Goal: Transaction & Acquisition: Purchase product/service

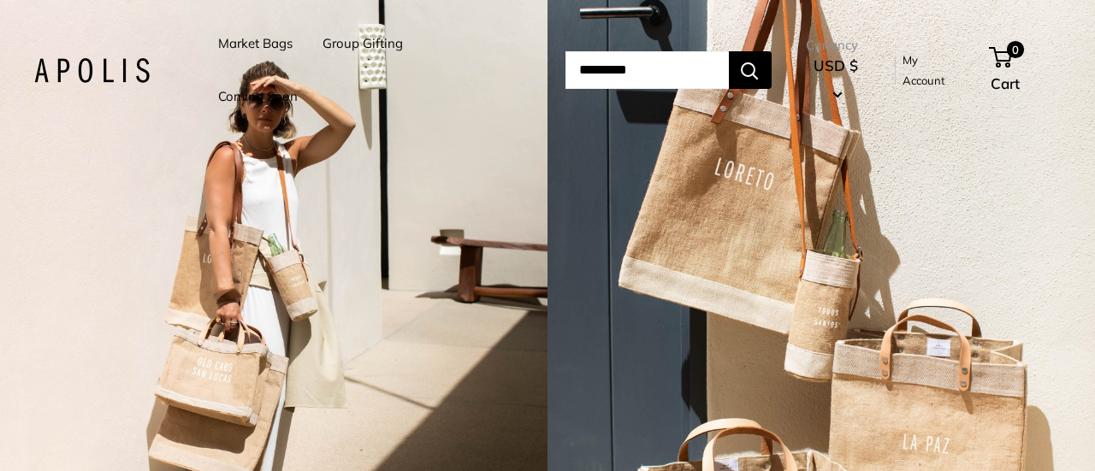
click at [264, 42] on link "Market Bags" at bounding box center [255, 44] width 74 height 24
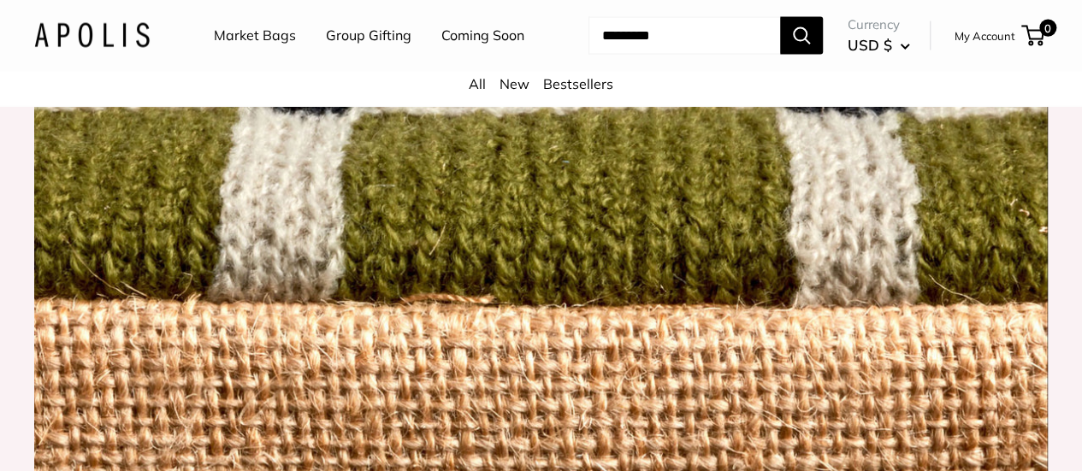
scroll to position [1797, 0]
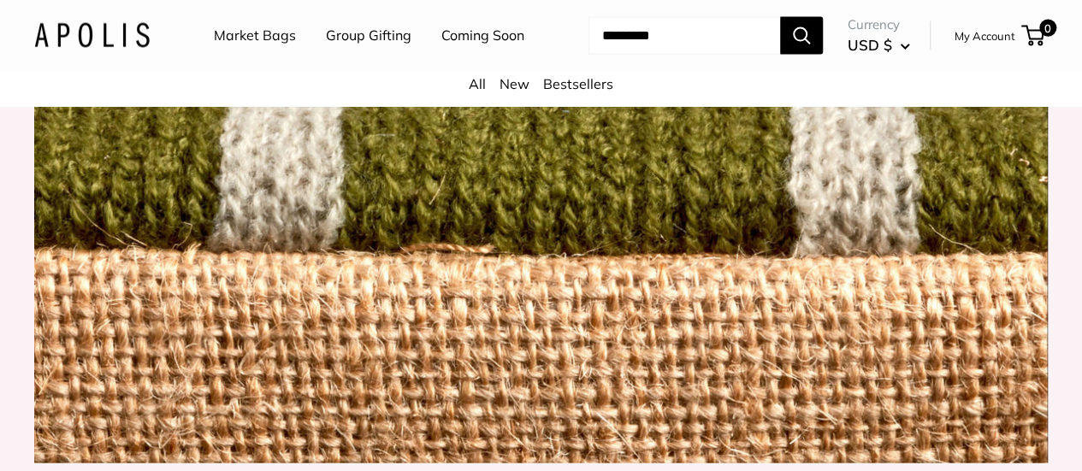
click at [276, 30] on link "Market Bags" at bounding box center [255, 36] width 82 height 26
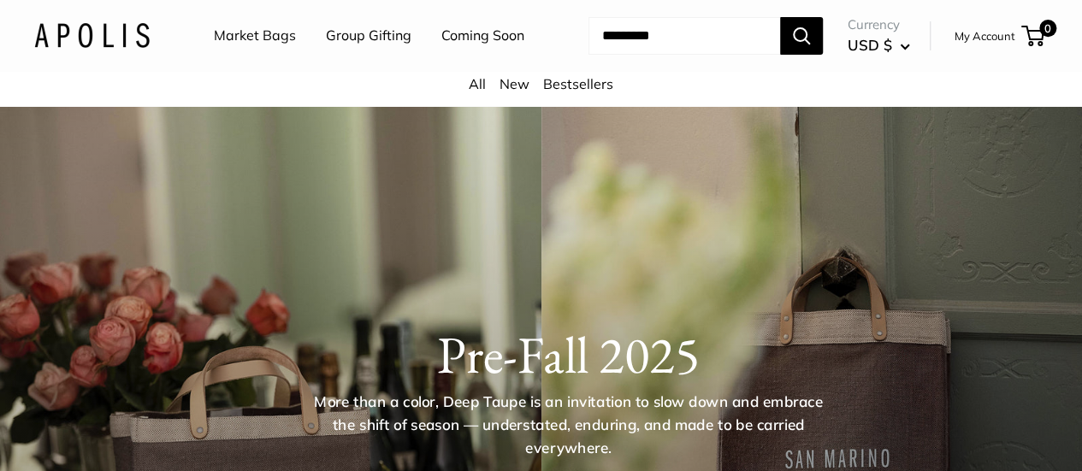
click at [258, 37] on link "Market Bags" at bounding box center [255, 36] width 82 height 26
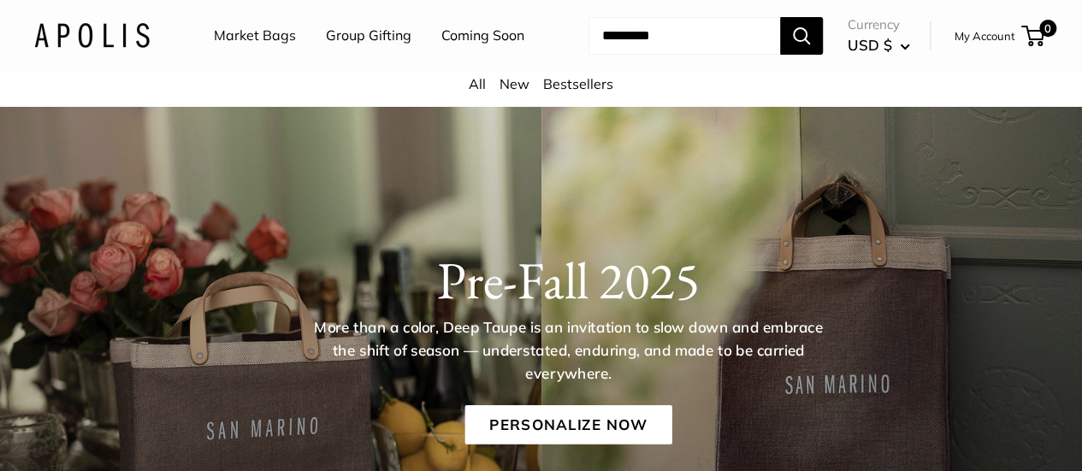
scroll to position [257, 0]
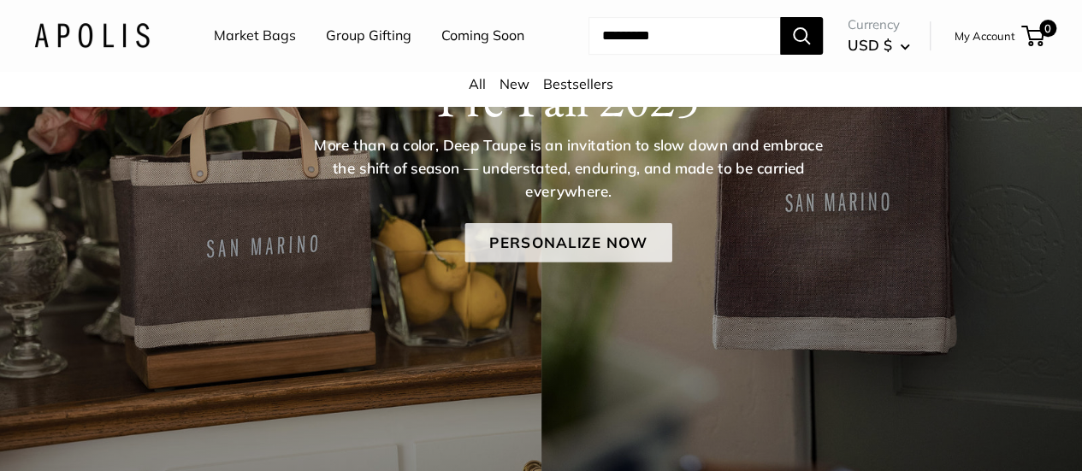
click at [579, 257] on link "Personalize Now" at bounding box center [568, 242] width 207 height 39
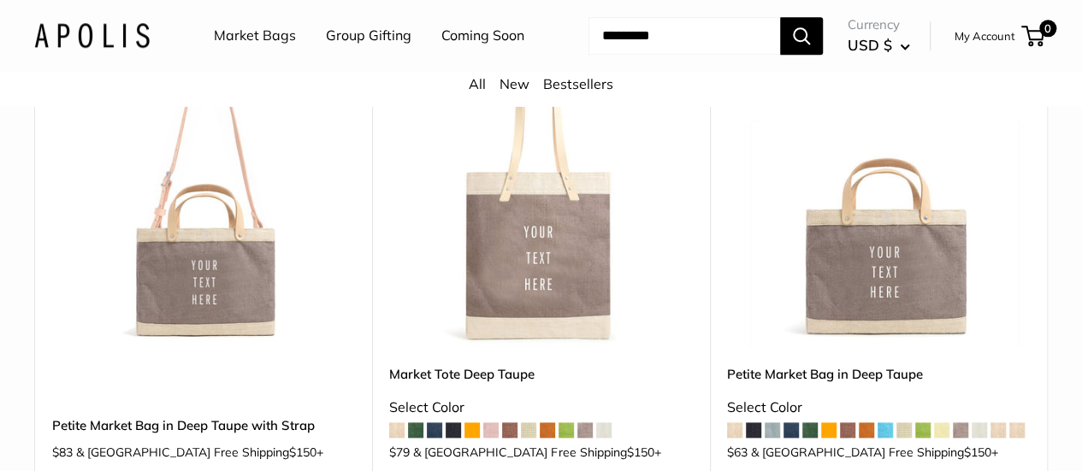
scroll to position [941, 0]
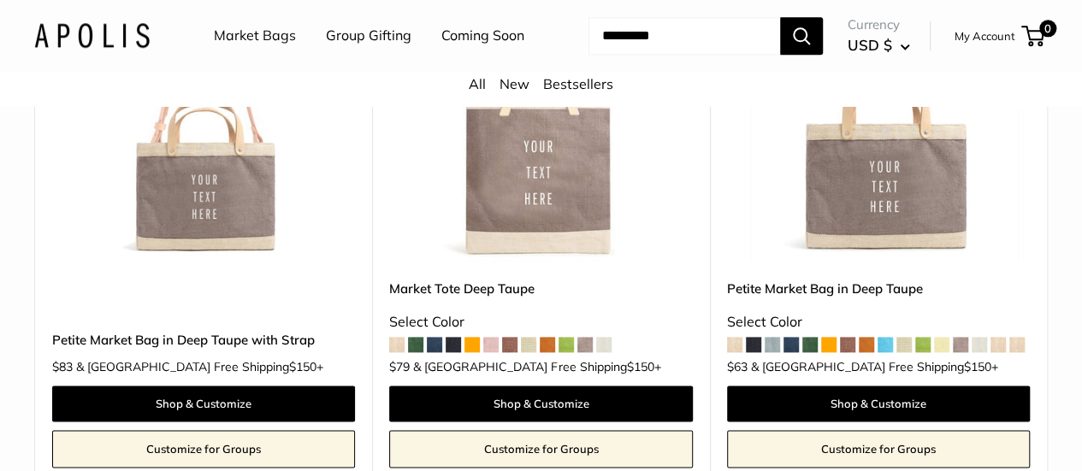
click at [185, 287] on div "Upgrade: Next Day Fulfillment Customizable Text Detachable Strap Sturdy & Spill…" at bounding box center [203, 200] width 337 height 568
click at [0, 0] on img at bounding box center [0, 0] width 0 height 0
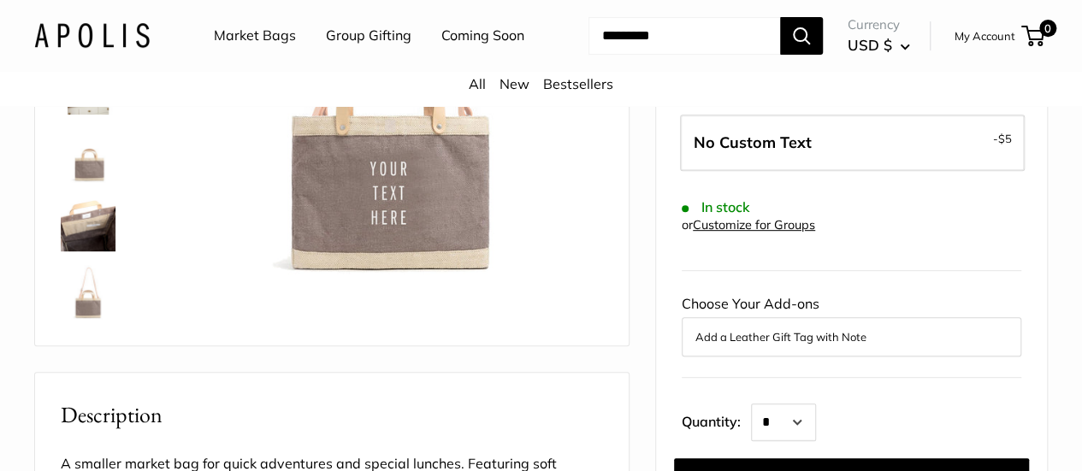
scroll to position [171, 0]
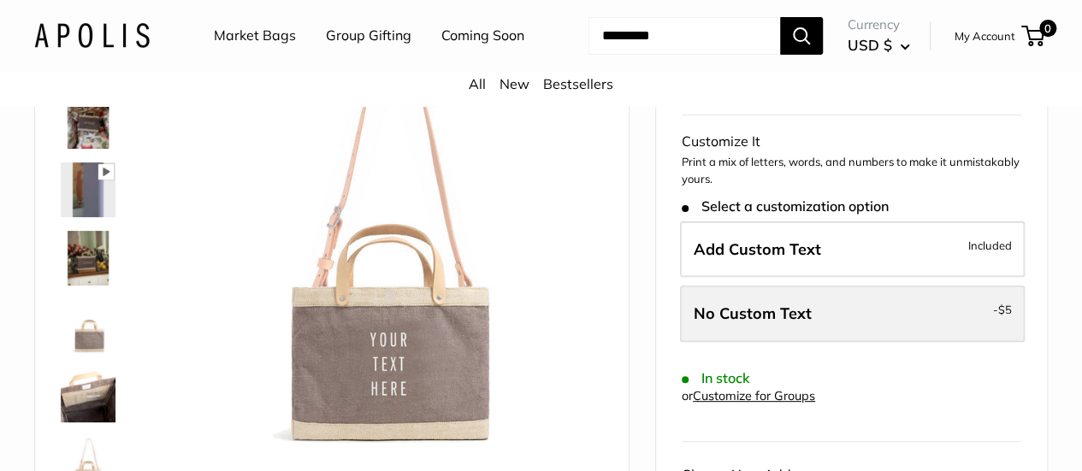
click at [940, 334] on label "No Custom Text - $5" at bounding box center [852, 314] width 345 height 56
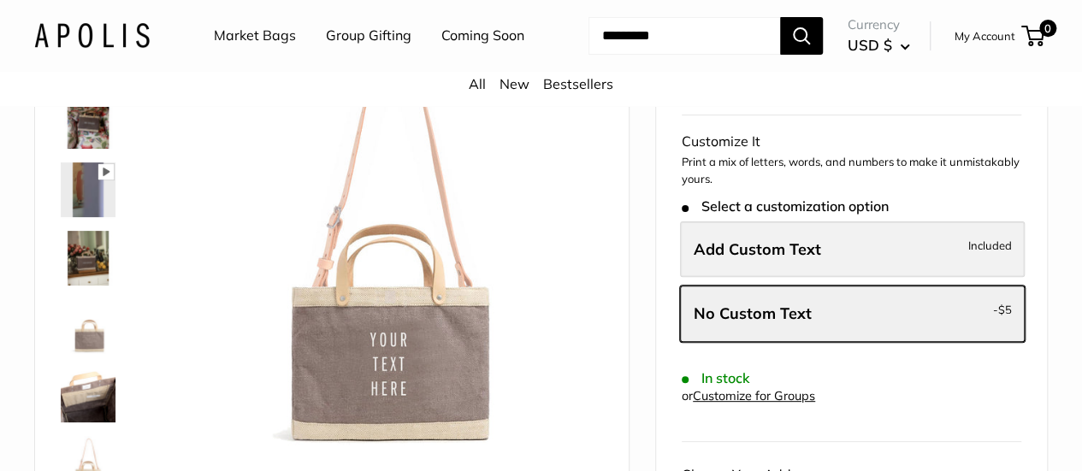
click at [962, 252] on label "Add Custom Text Included" at bounding box center [852, 250] width 345 height 56
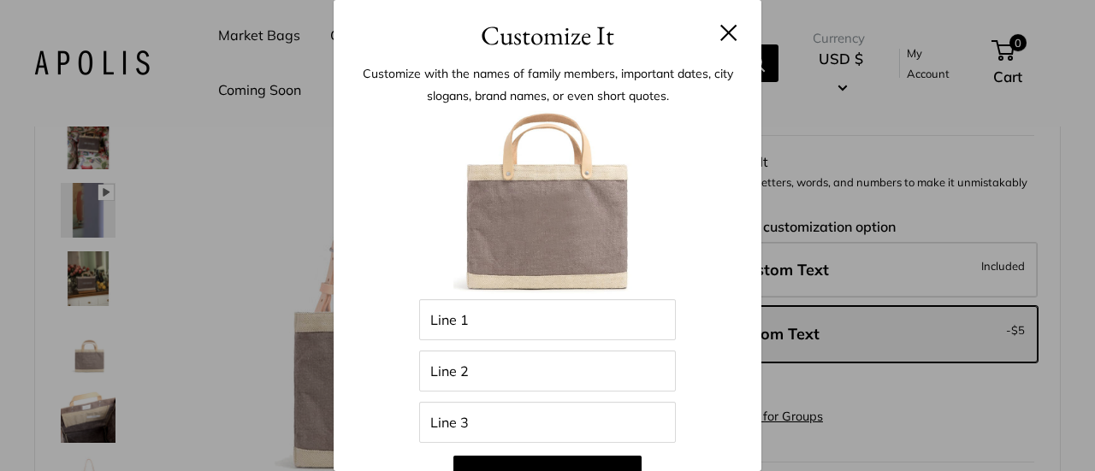
click at [727, 20] on header "Customize It" at bounding box center [548, 28] width 428 height 56
click at [721, 39] on button at bounding box center [729, 32] width 17 height 17
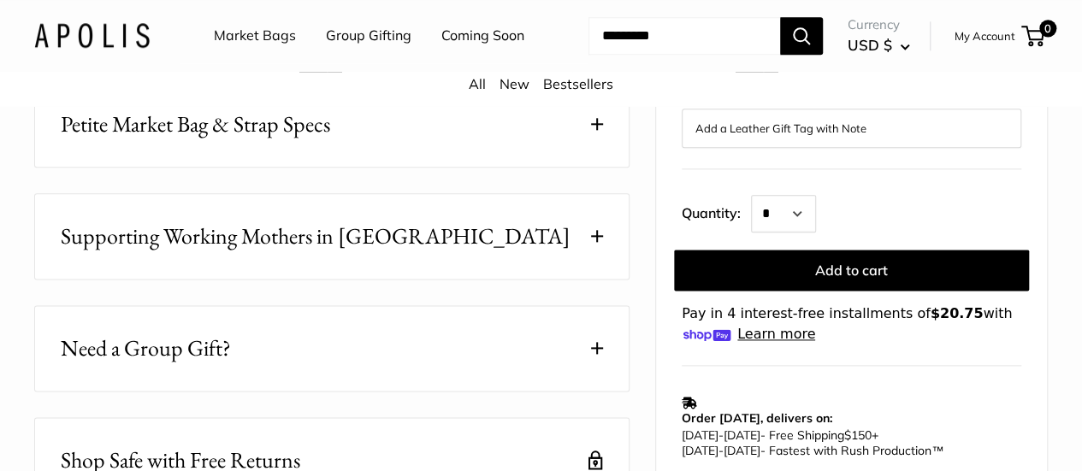
scroll to position [599, 0]
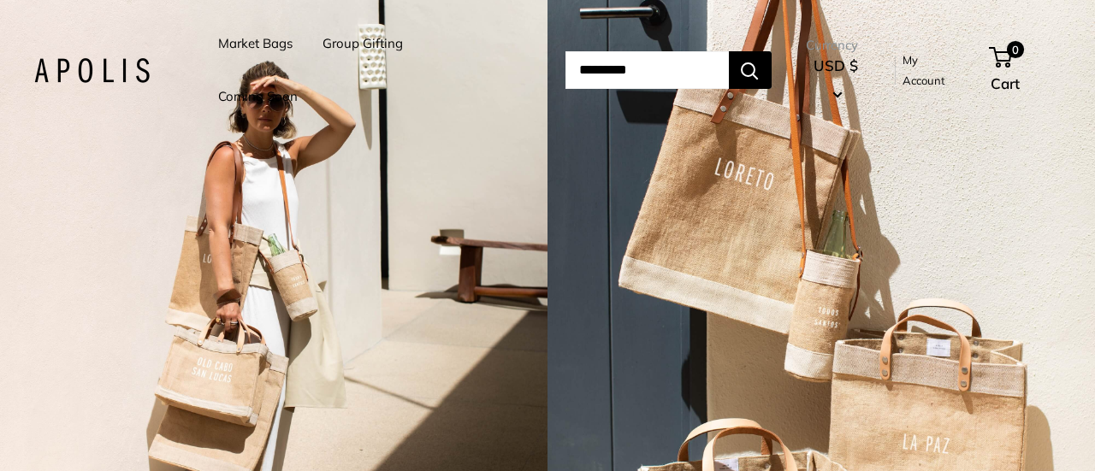
click at [260, 39] on link "Market Bags" at bounding box center [255, 44] width 74 height 24
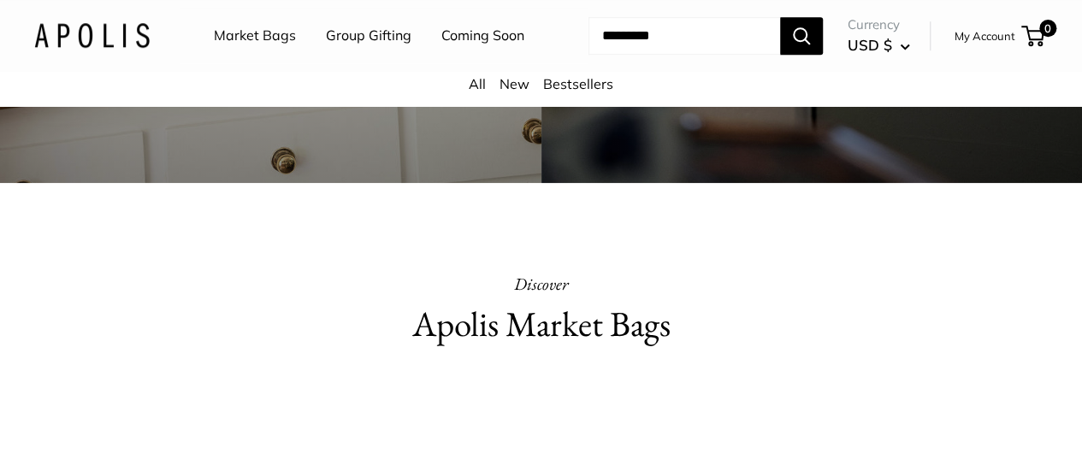
scroll to position [342, 0]
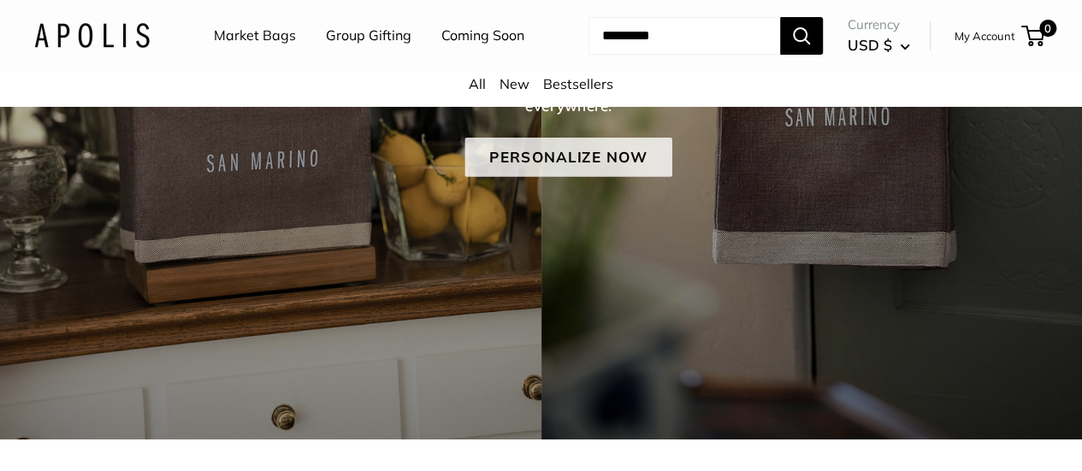
click at [556, 177] on link "Personalize Now" at bounding box center [568, 157] width 207 height 39
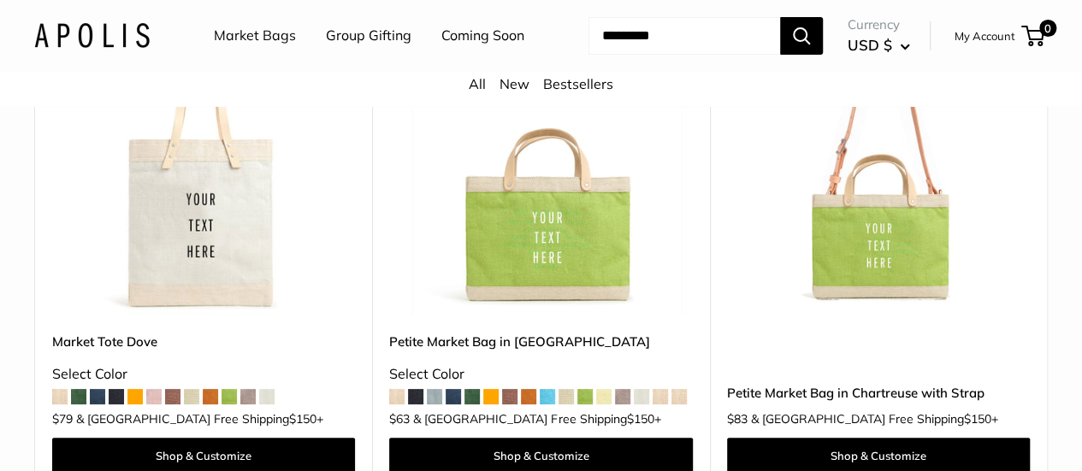
scroll to position [3252, 0]
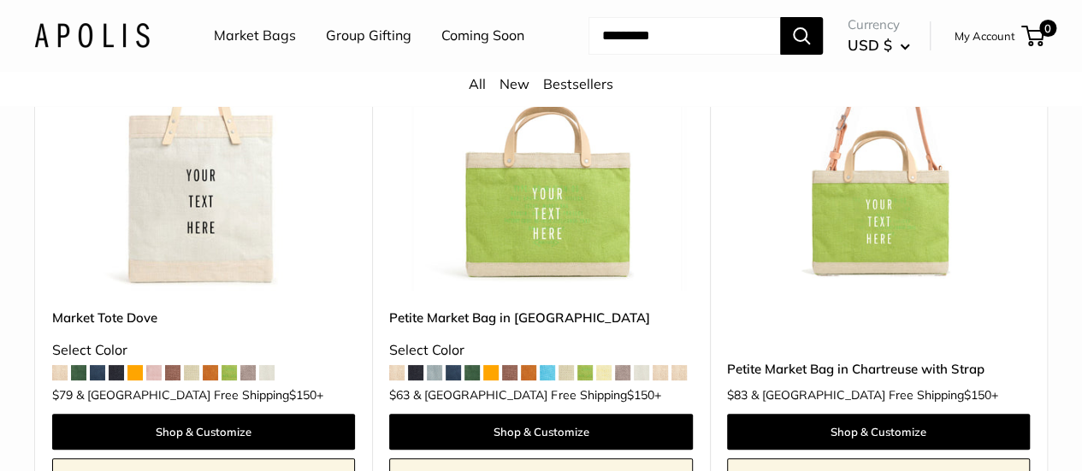
click at [0, 0] on img at bounding box center [0, 0] width 0 height 0
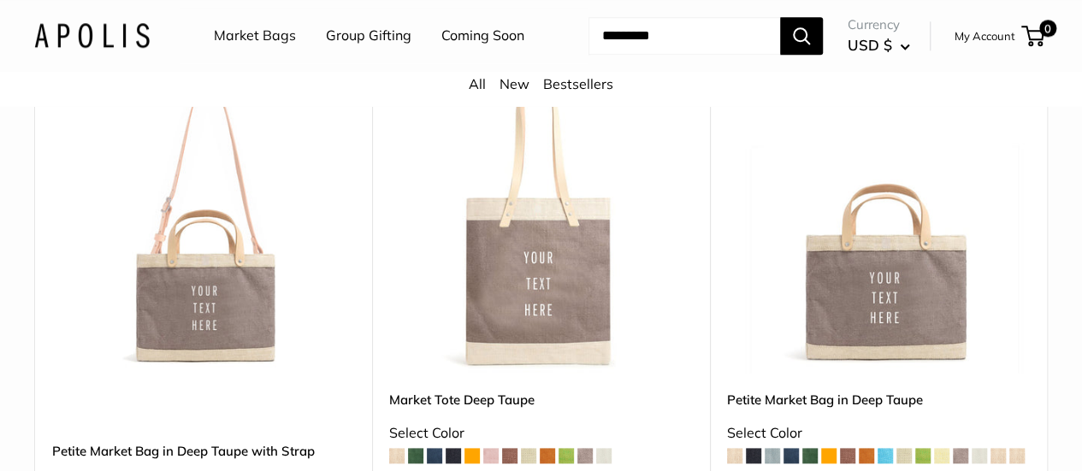
scroll to position [1001, 0]
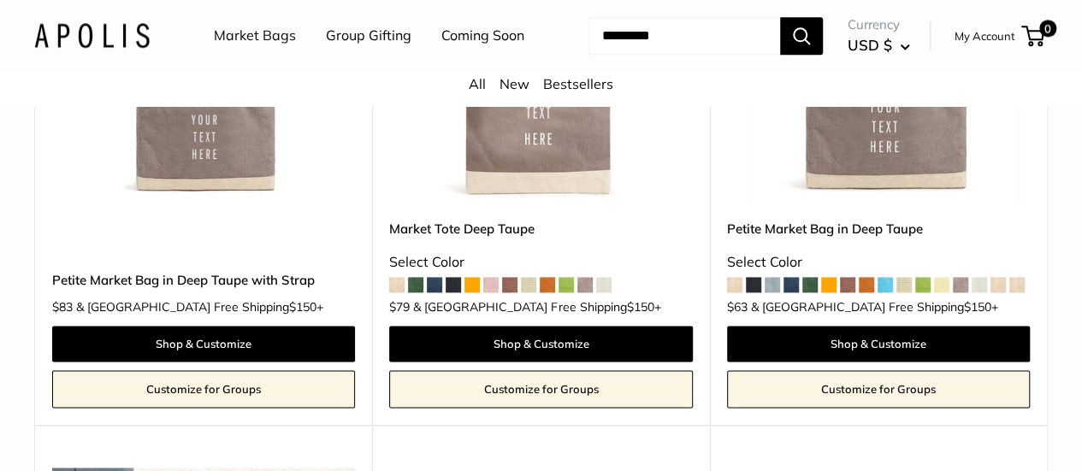
click at [0, 0] on img at bounding box center [0, 0] width 0 height 0
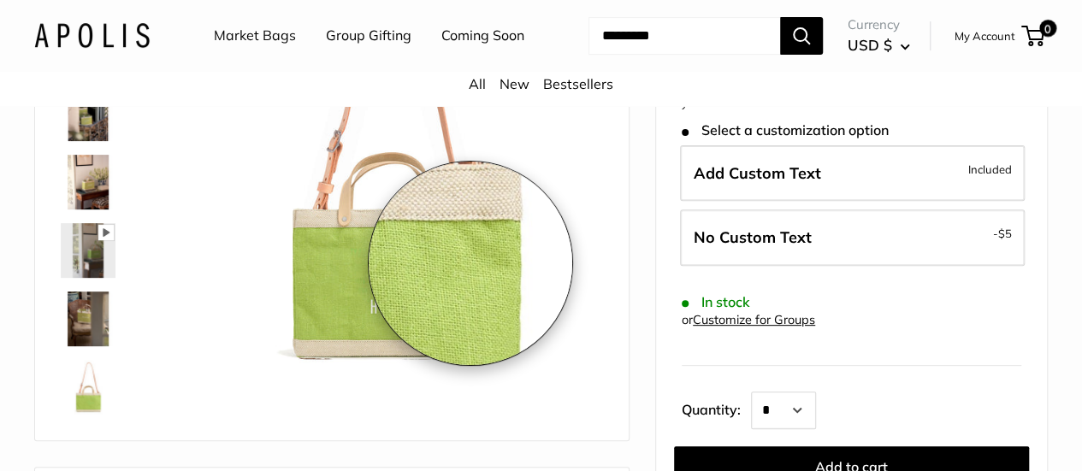
scroll to position [257, 0]
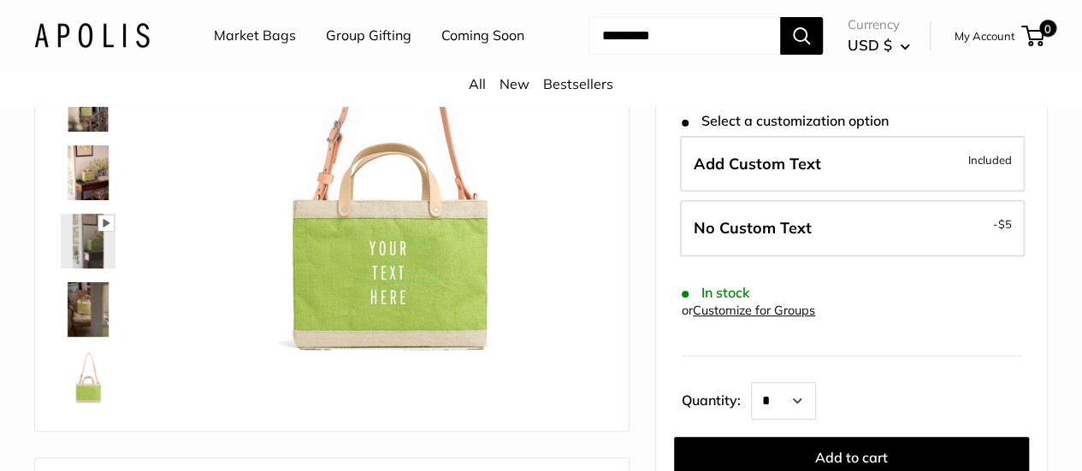
click at [87, 399] on img at bounding box center [88, 378] width 55 height 55
click at [99, 319] on img at bounding box center [88, 309] width 55 height 55
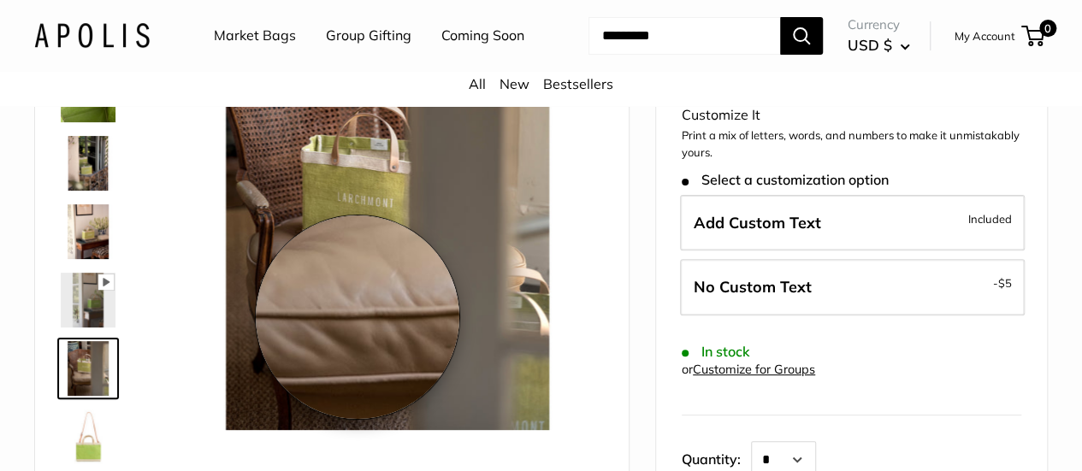
scroll to position [171, 0]
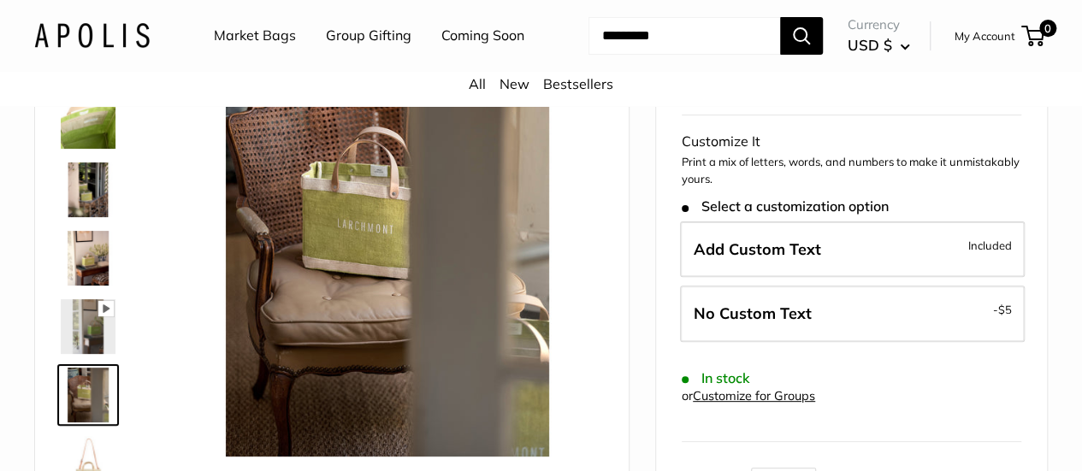
click at [86, 193] on img at bounding box center [88, 190] width 55 height 55
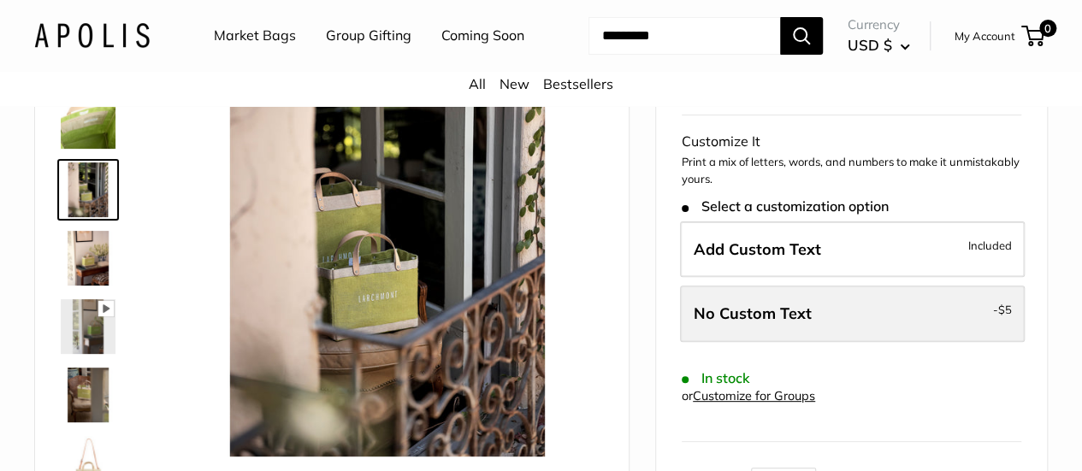
drag, startPoint x: 75, startPoint y: 0, endPoint x: 763, endPoint y: 329, distance: 762.4
click at [763, 323] on span "No Custom Text" at bounding box center [753, 314] width 118 height 20
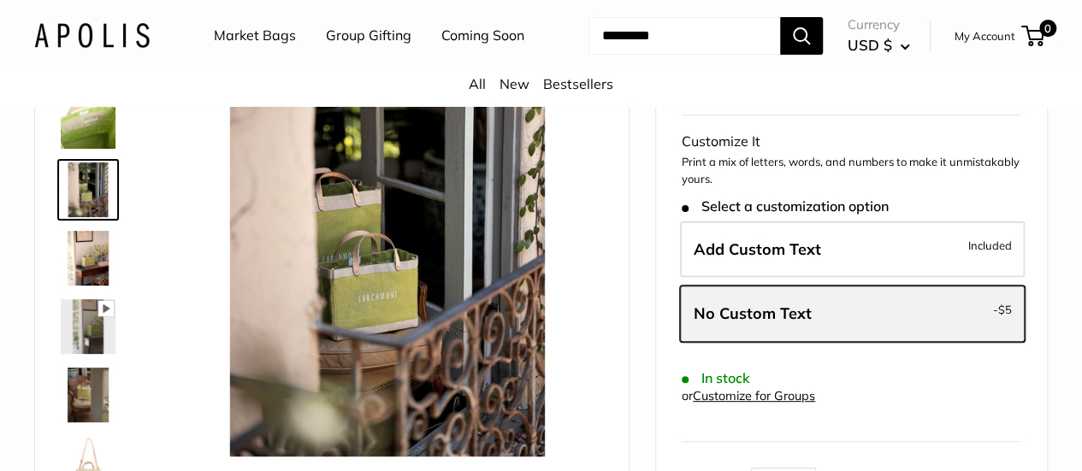
click at [763, 323] on span "No Custom Text" at bounding box center [753, 314] width 118 height 20
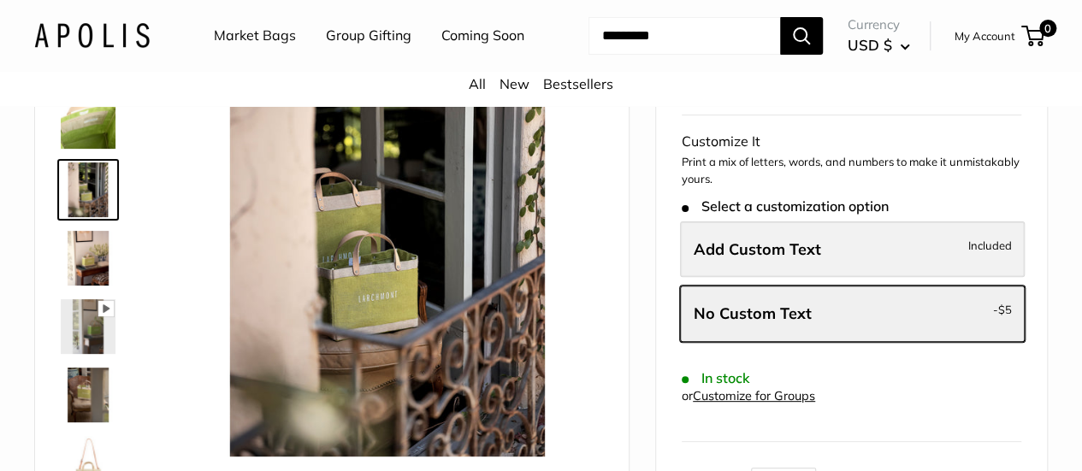
click at [851, 264] on label "Add Custom Text Included" at bounding box center [852, 250] width 345 height 56
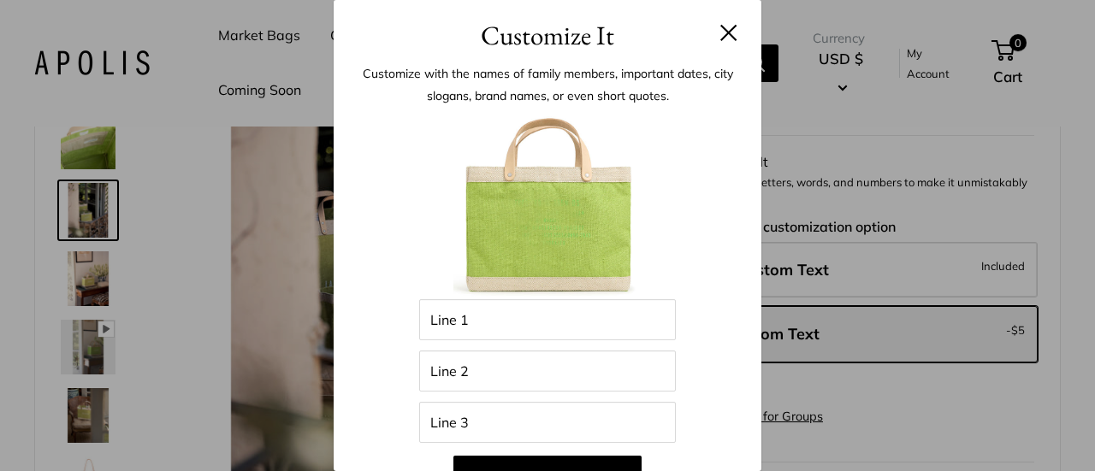
click at [709, 23] on h3 "Customize It" at bounding box center [547, 35] width 377 height 40
click at [715, 21] on h3 "Customize It" at bounding box center [547, 35] width 377 height 40
click at [721, 39] on button at bounding box center [729, 32] width 17 height 17
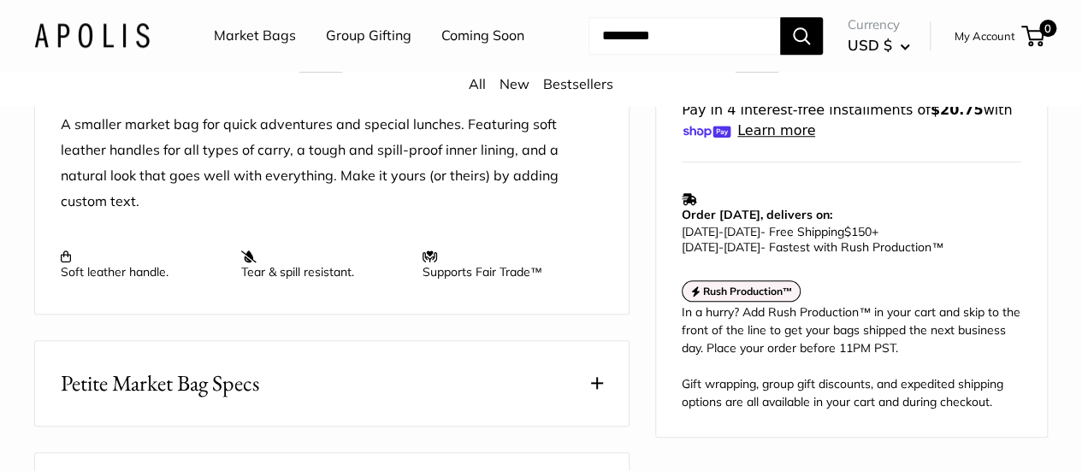
scroll to position [685, 0]
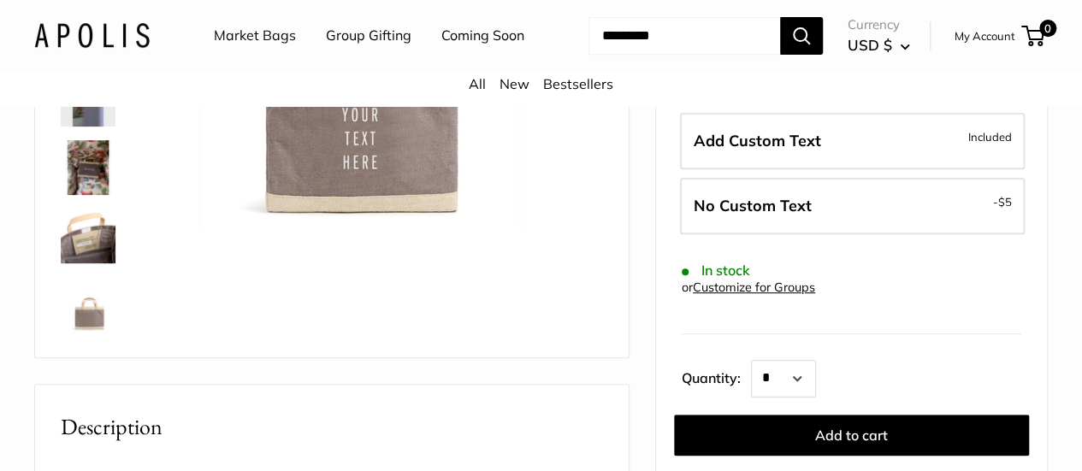
scroll to position [342, 0]
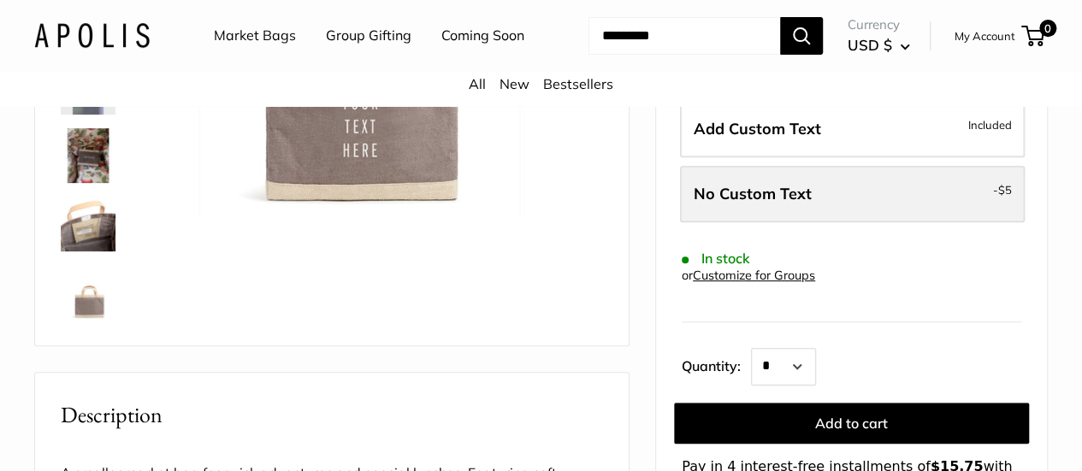
click at [856, 216] on label "No Custom Text - $5" at bounding box center [852, 194] width 345 height 56
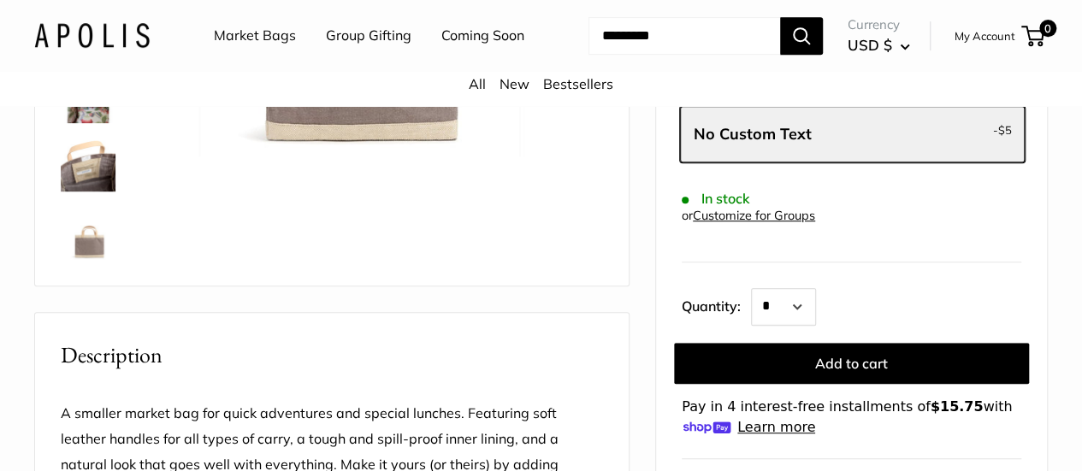
scroll to position [428, 0]
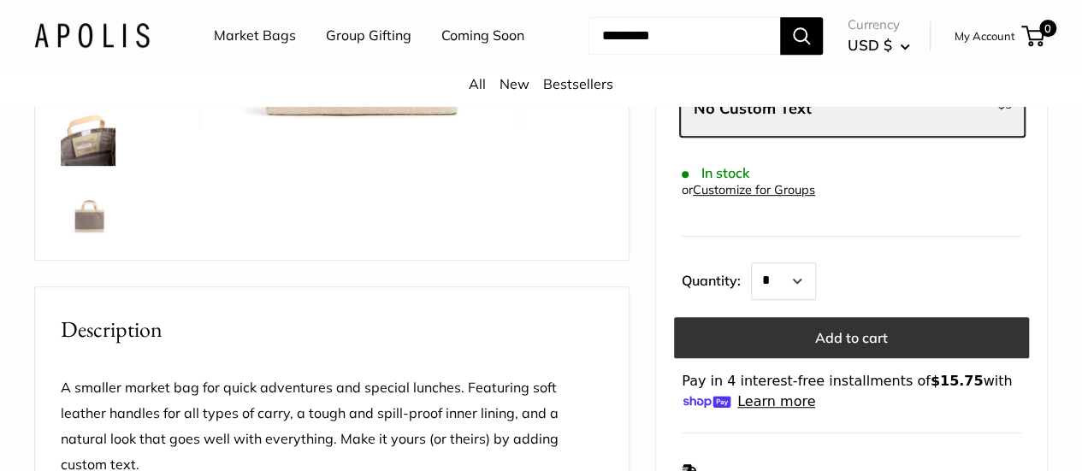
click at [888, 344] on button "Add to cart" at bounding box center [851, 337] width 355 height 41
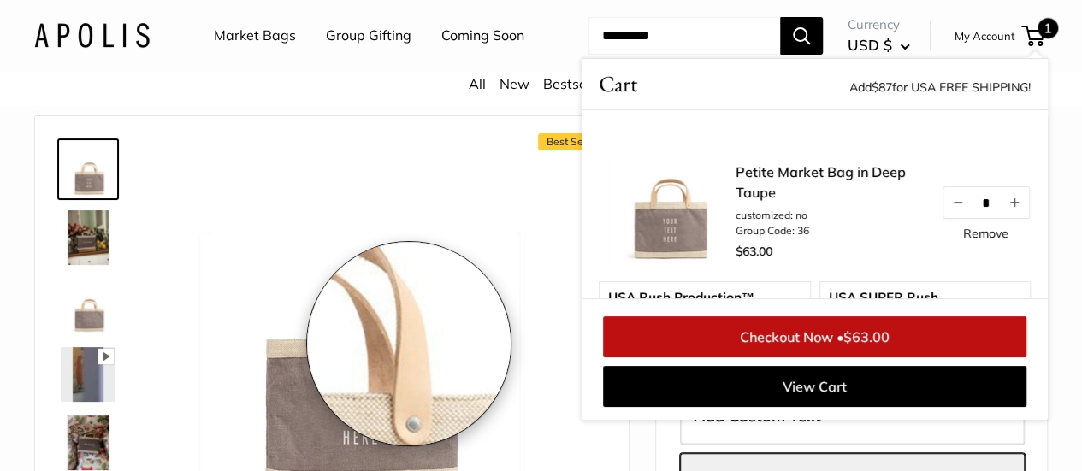
scroll to position [0, 0]
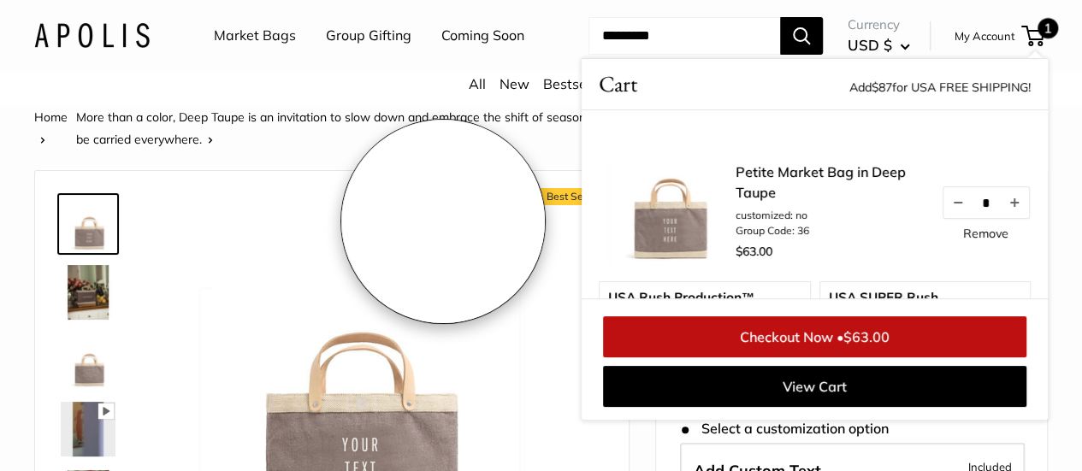
click at [443, 222] on img at bounding box center [353, 378] width 362 height 362
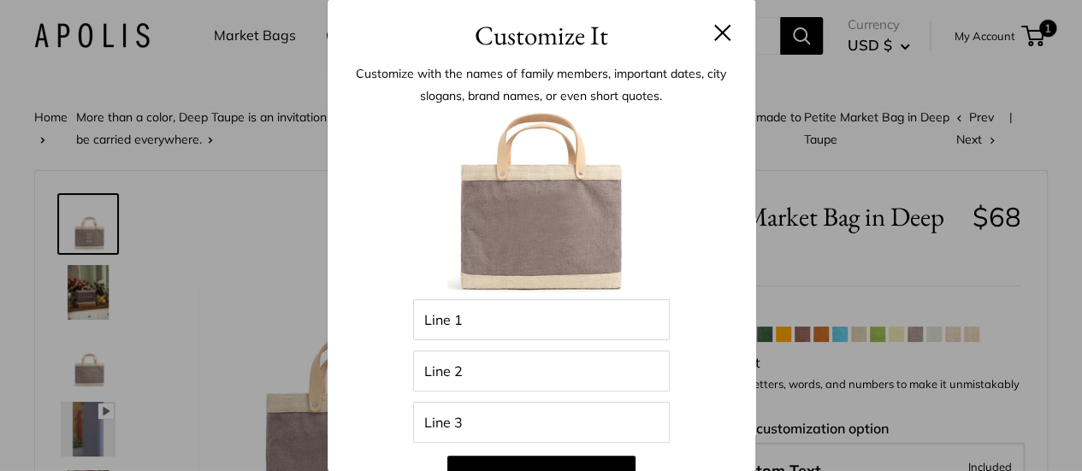
scroll to position [221, 0]
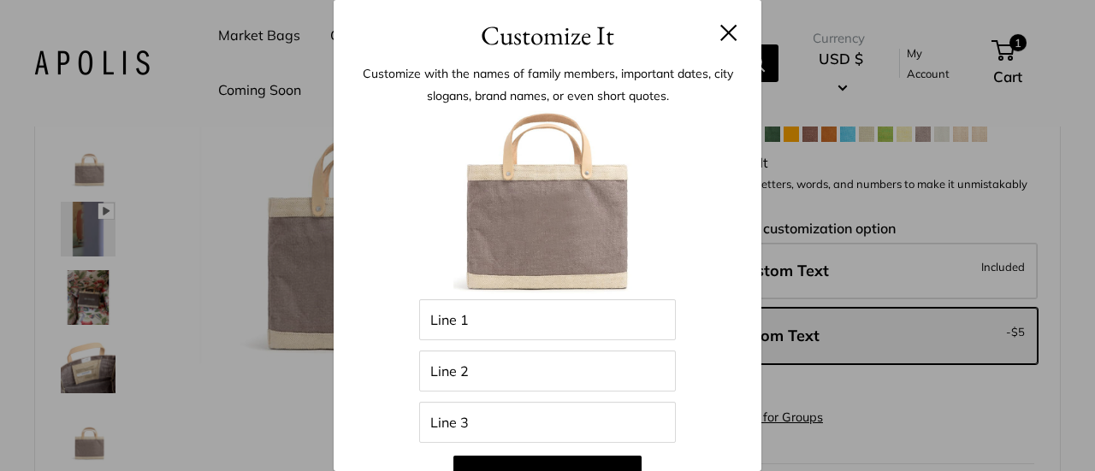
click at [721, 33] on button at bounding box center [729, 32] width 17 height 17
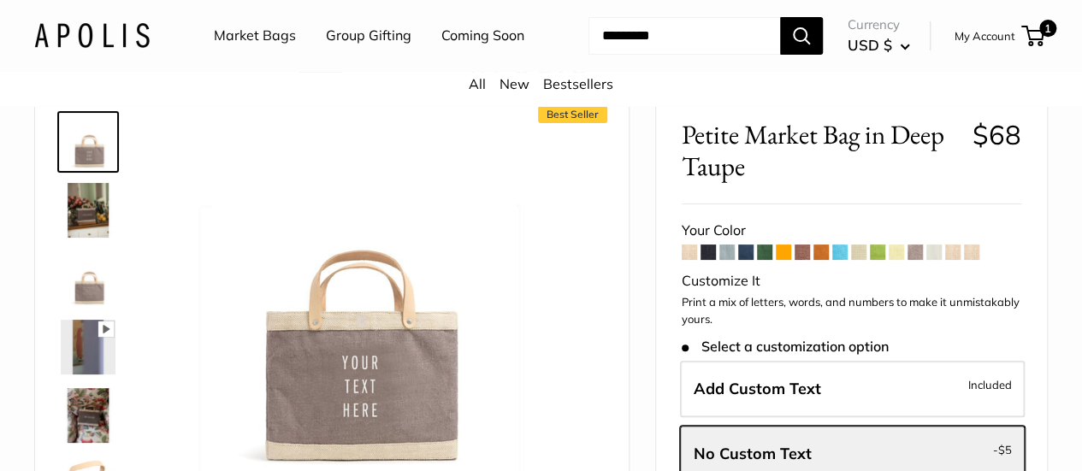
scroll to position [0, 0]
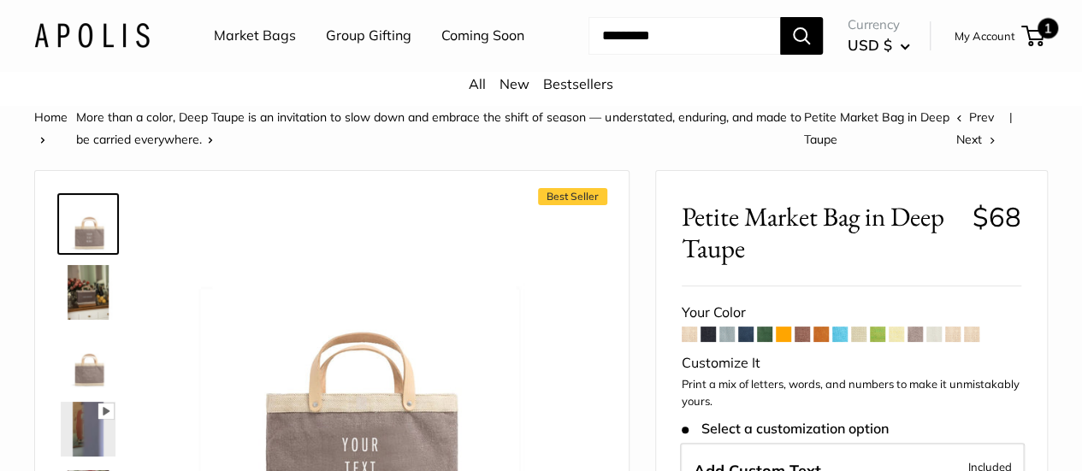
click at [1038, 39] on span "1" at bounding box center [1048, 28] width 21 height 21
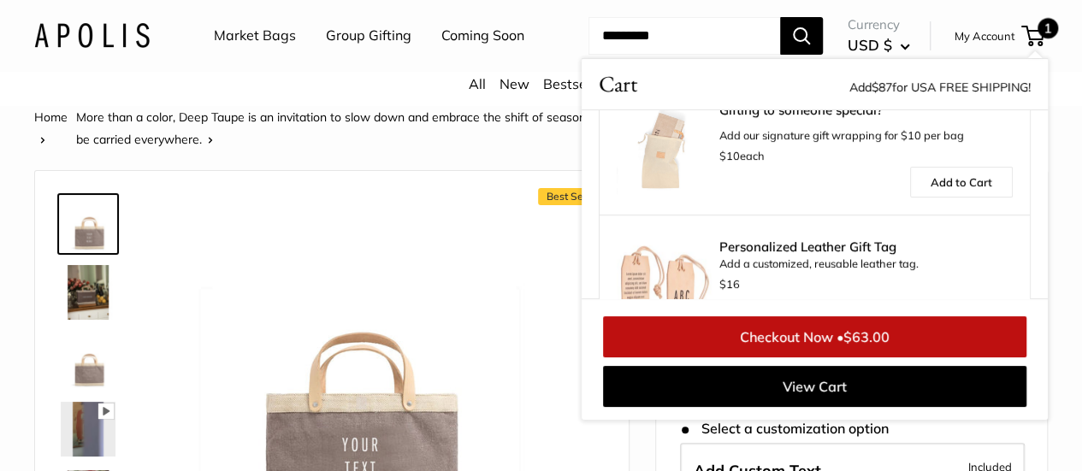
scroll to position [414, 0]
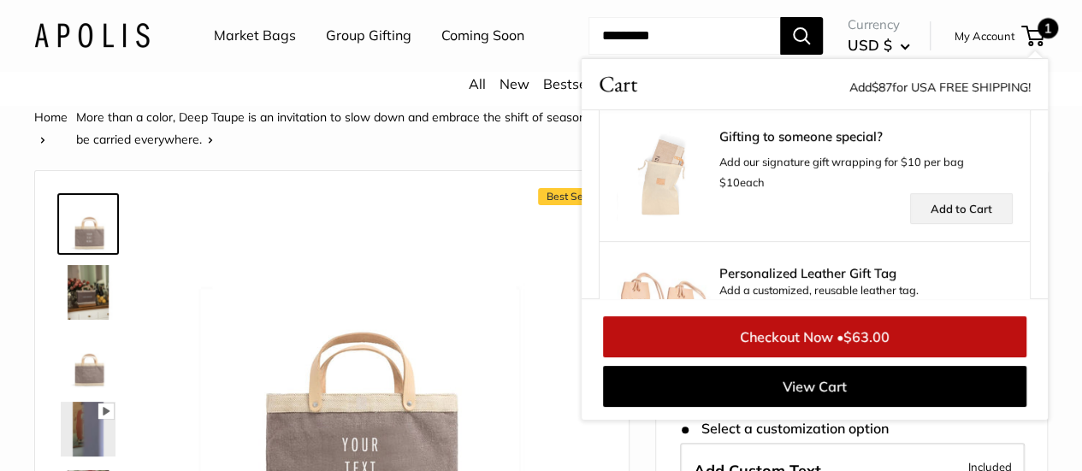
click at [957, 224] on link "Add to Cart" at bounding box center [961, 208] width 103 height 31
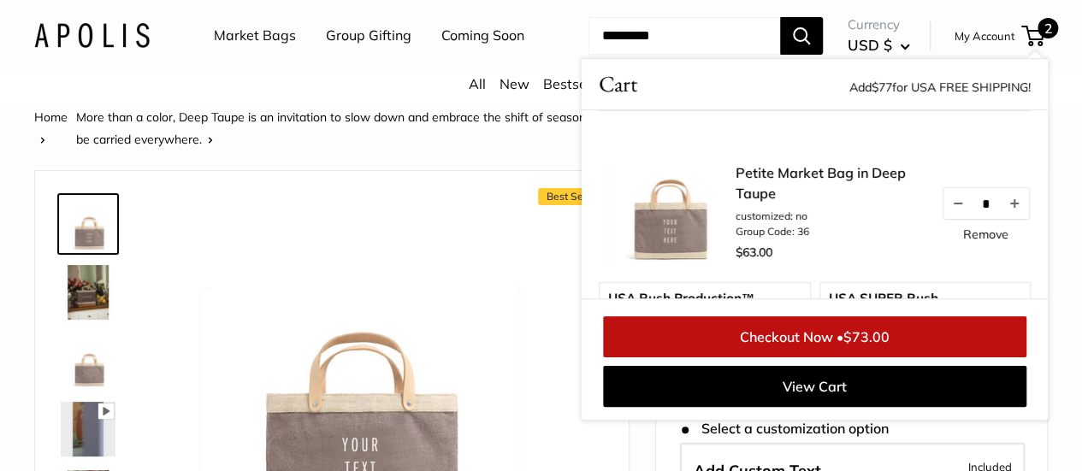
scroll to position [342, 0]
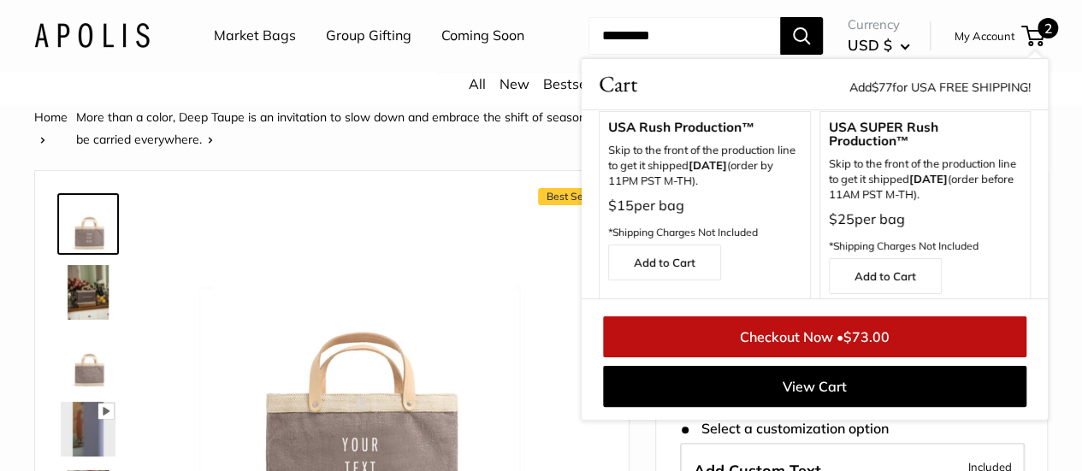
click at [826, 358] on link "Checkout Now • $73.00" at bounding box center [815, 337] width 424 height 41
